Goal: Find specific page/section: Find specific page/section

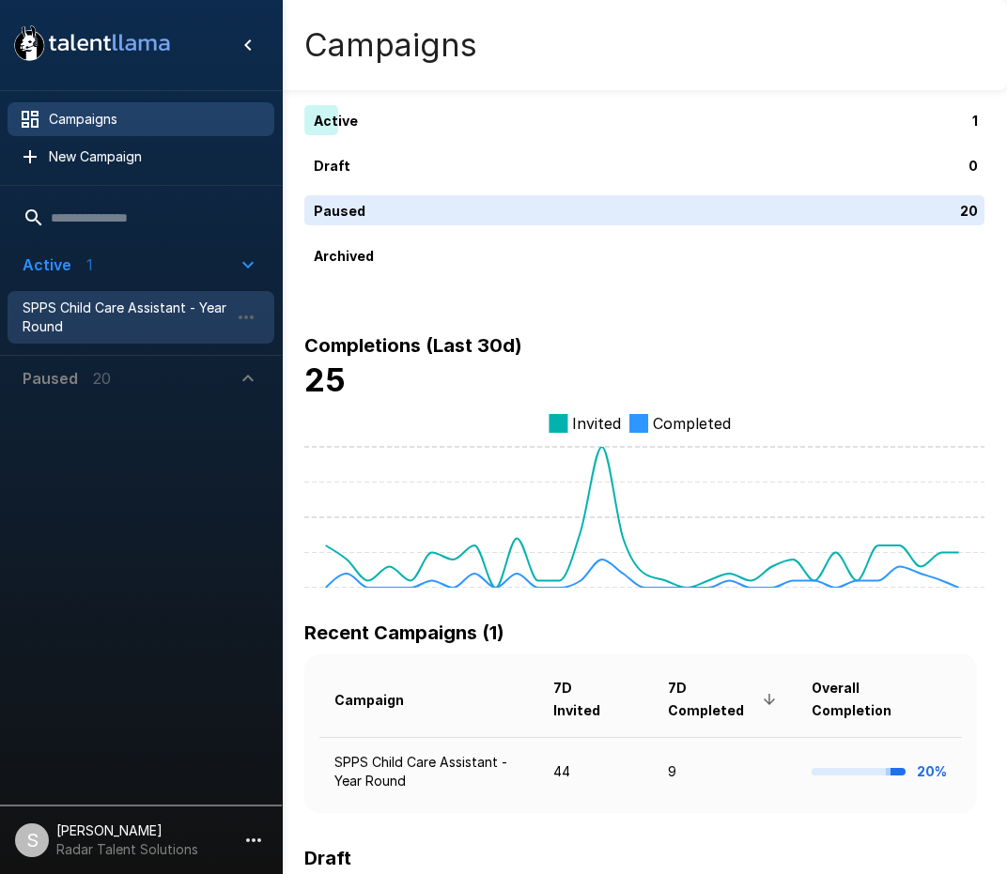
click at [96, 312] on span "SPPS Child Care Assistant - Year Round" at bounding box center [126, 318] width 207 height 38
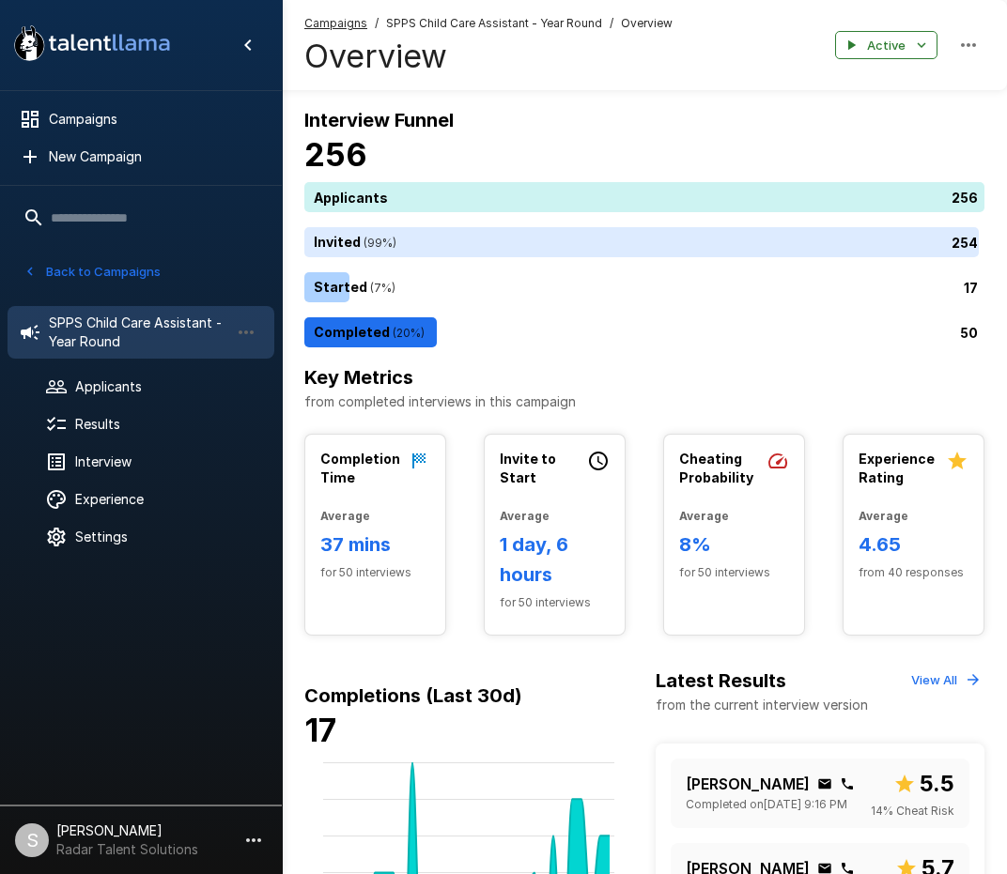
click at [561, 376] on h6 "Key Metrics" at bounding box center [644, 377] width 680 height 30
